Goal: Task Accomplishment & Management: Use online tool/utility

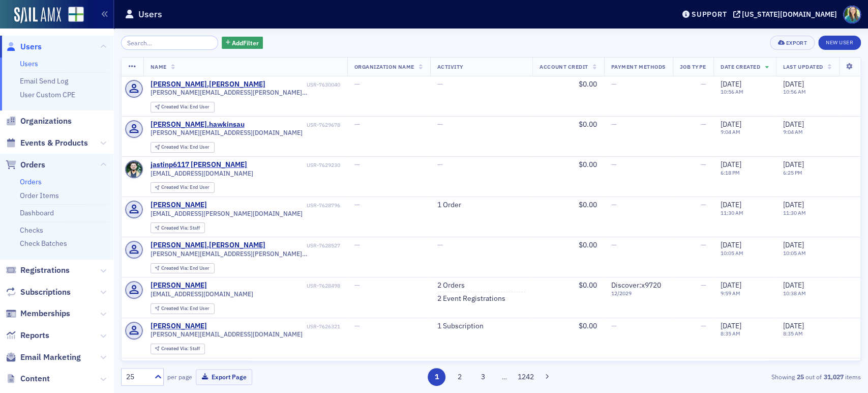
click at [26, 182] on link "Orders" at bounding box center [31, 181] width 22 height 9
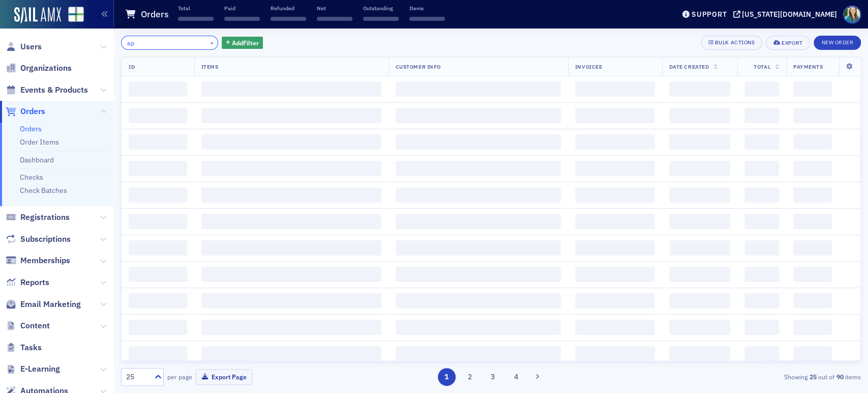
type input "a"
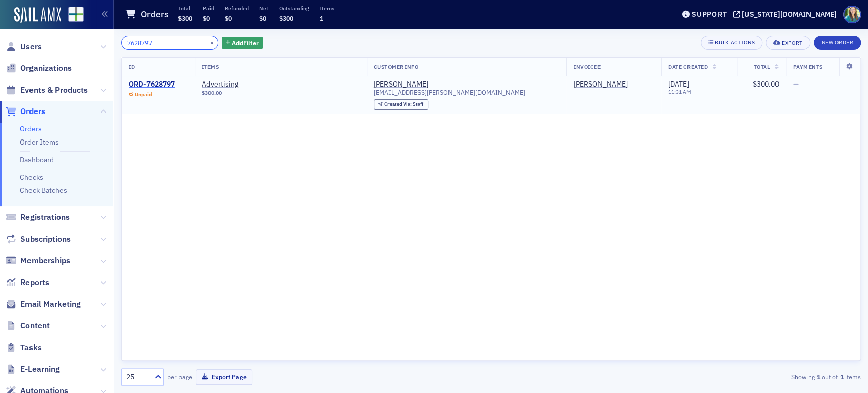
type input "7628797"
click at [169, 82] on div "ORD-7628797" at bounding box center [152, 84] width 46 height 9
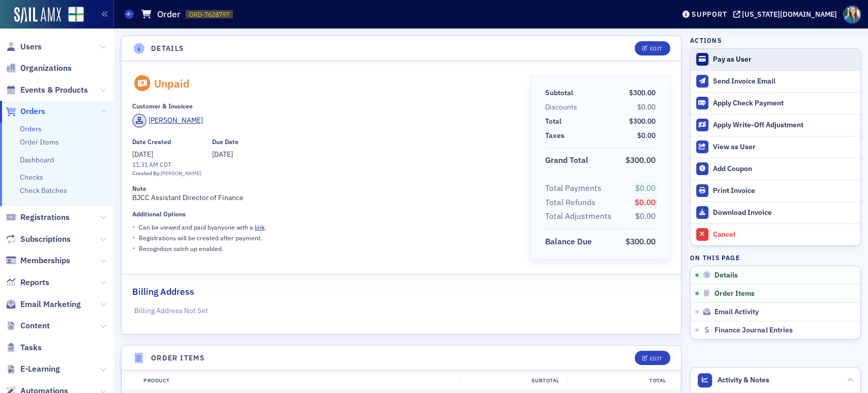
click at [728, 59] on div "Pay as User" at bounding box center [784, 59] width 142 height 9
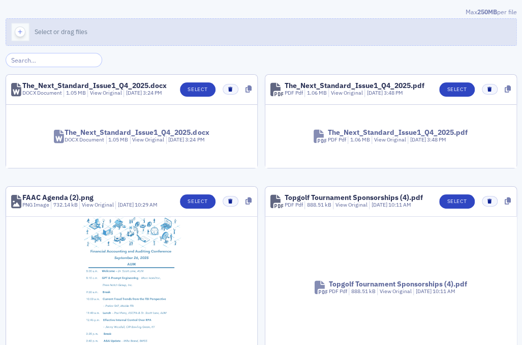
drag, startPoint x: 0, startPoint y: 0, endPoint x: 116, endPoint y: 35, distance: 121.0
click at [116, 35] on button "Select or drag files" at bounding box center [262, 31] width 512 height 27
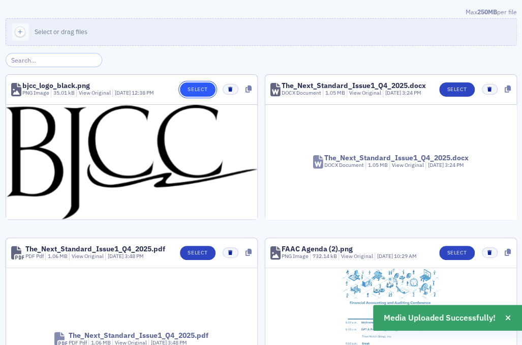
click at [193, 87] on button "Select" at bounding box center [197, 89] width 35 height 14
